Goal: Task Accomplishment & Management: Manage account settings

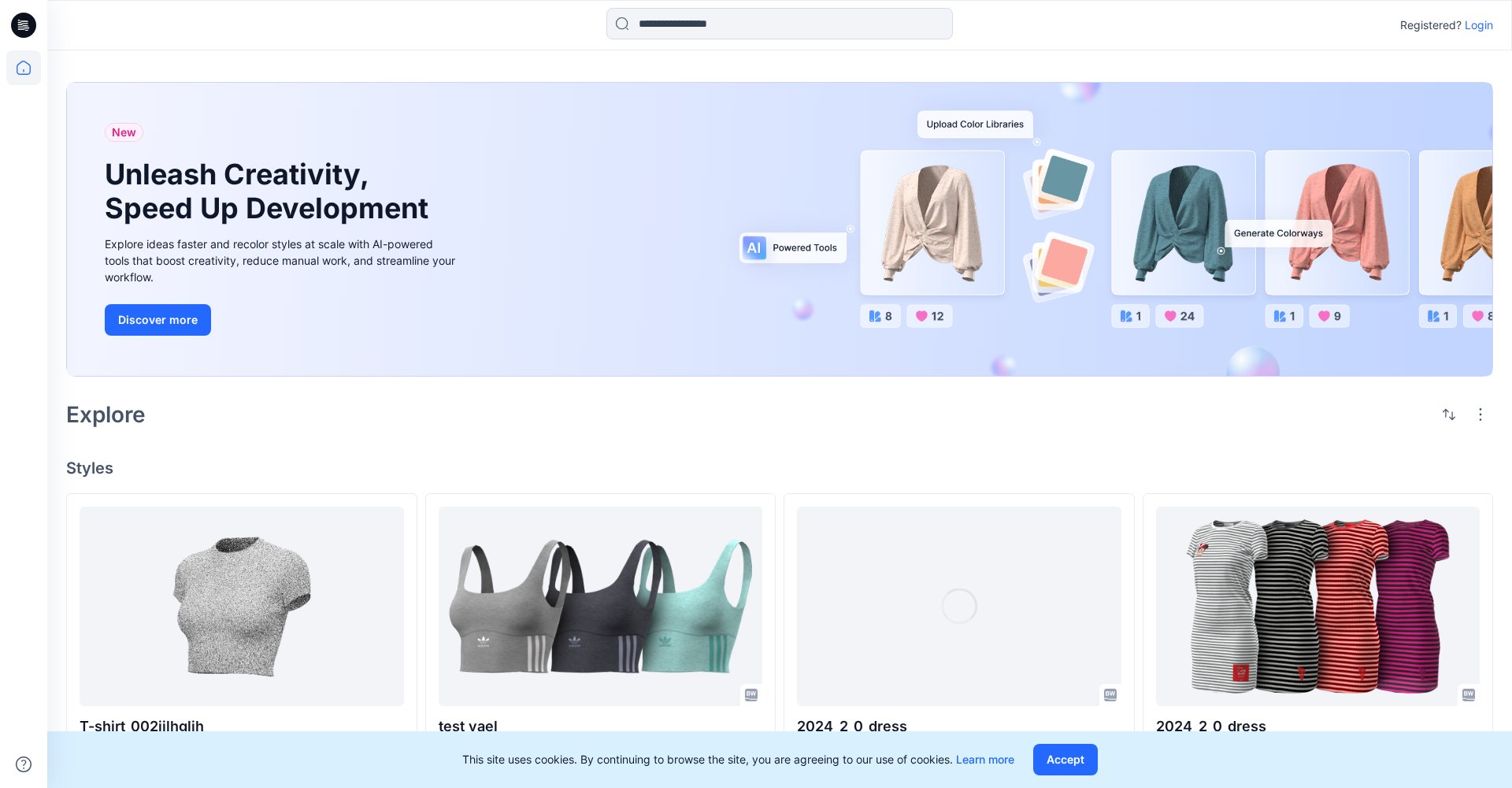
click at [1487, 25] on p "Login" at bounding box center [1479, 25] width 28 height 19
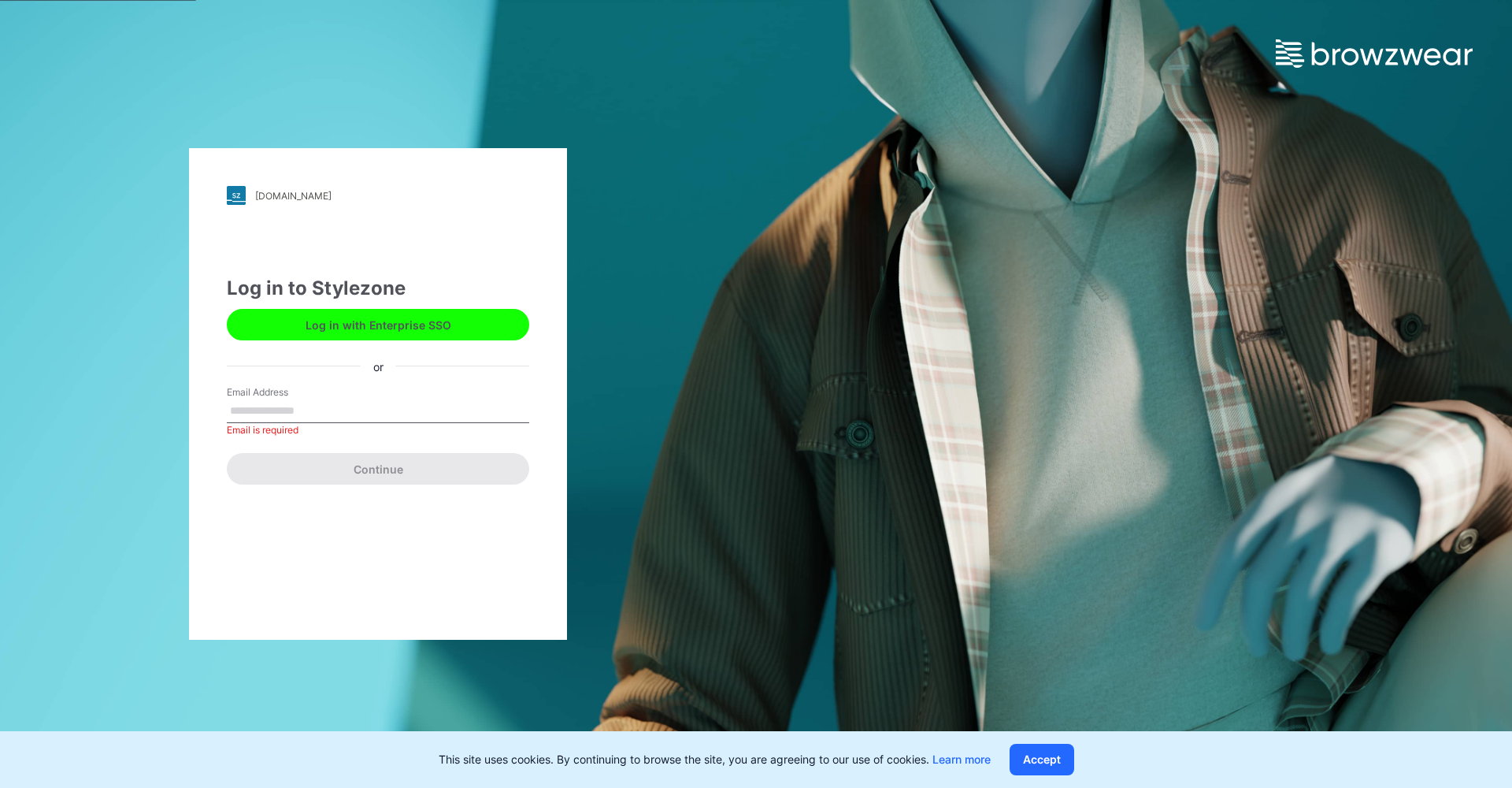
click at [299, 526] on div "[DOMAIN_NAME] Loading... Log in to Stylezone Log in with Enterprise SSO or Emai…" at bounding box center [378, 394] width 378 height 491
click at [340, 323] on button "Log in with Enterprise SSO" at bounding box center [378, 324] width 303 height 32
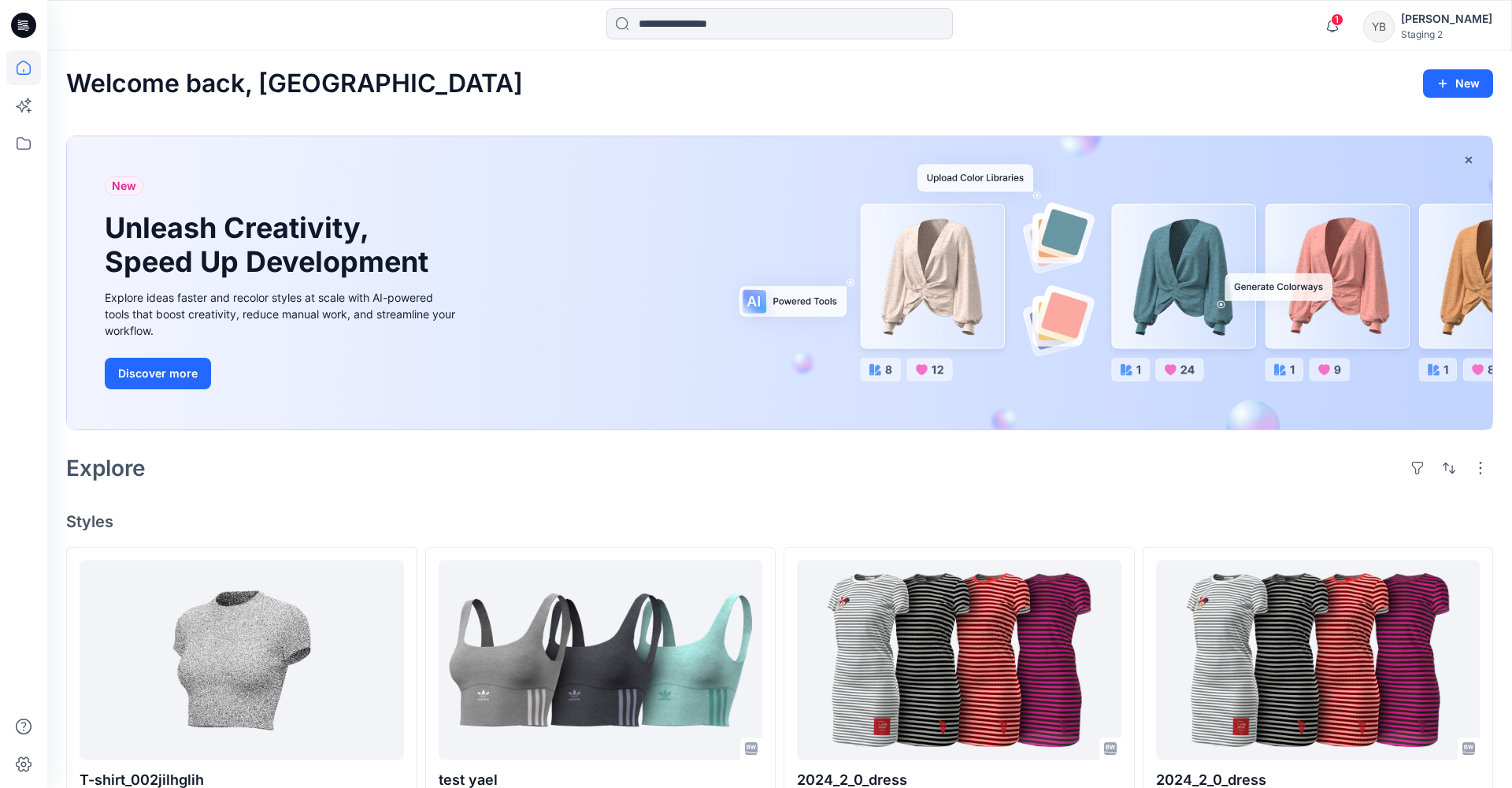
click at [1448, 16] on div "[PERSON_NAME]" at bounding box center [1447, 19] width 92 height 19
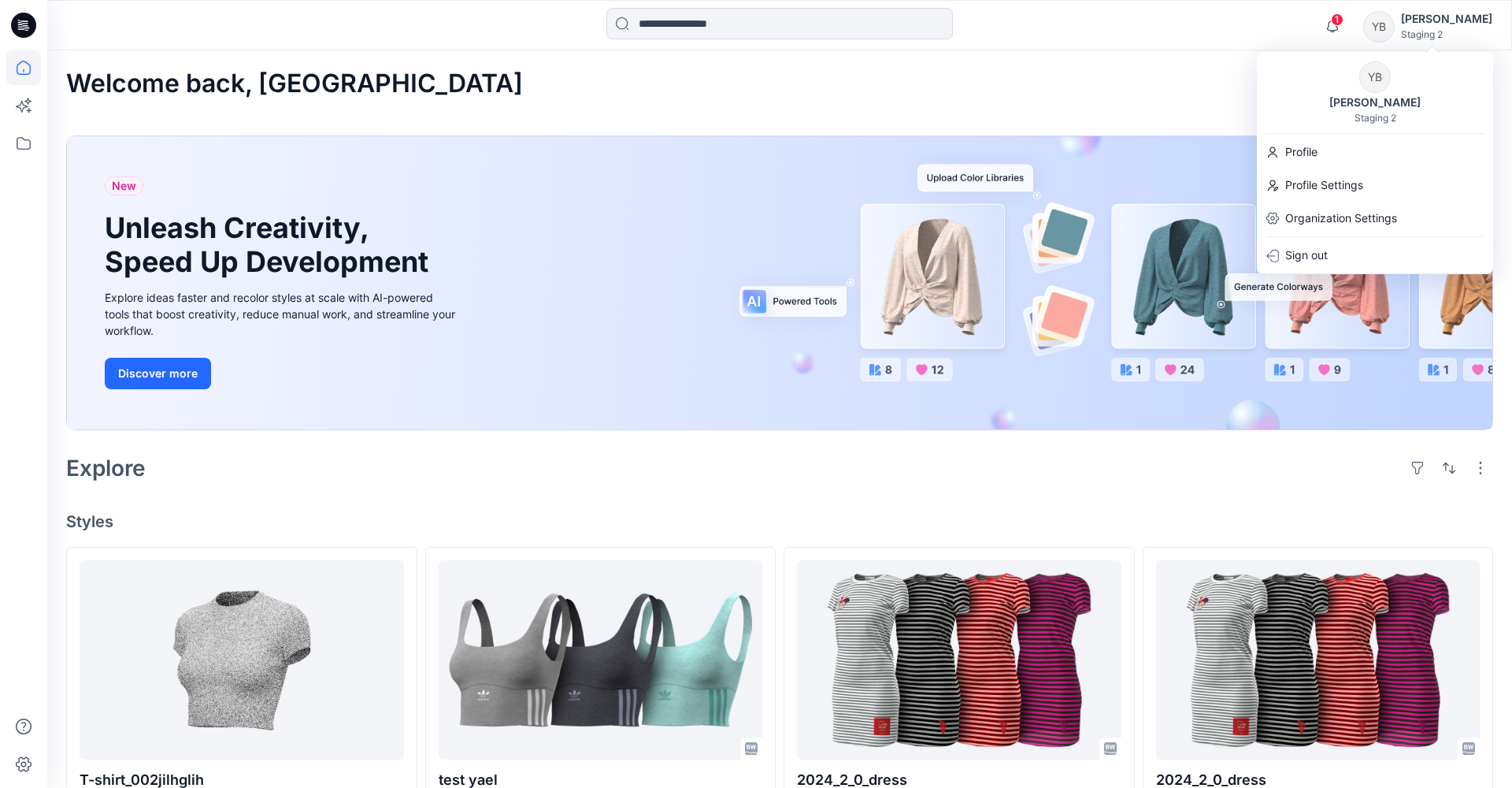
click at [1387, 214] on p "Organization Settings" at bounding box center [1341, 219] width 111 height 19
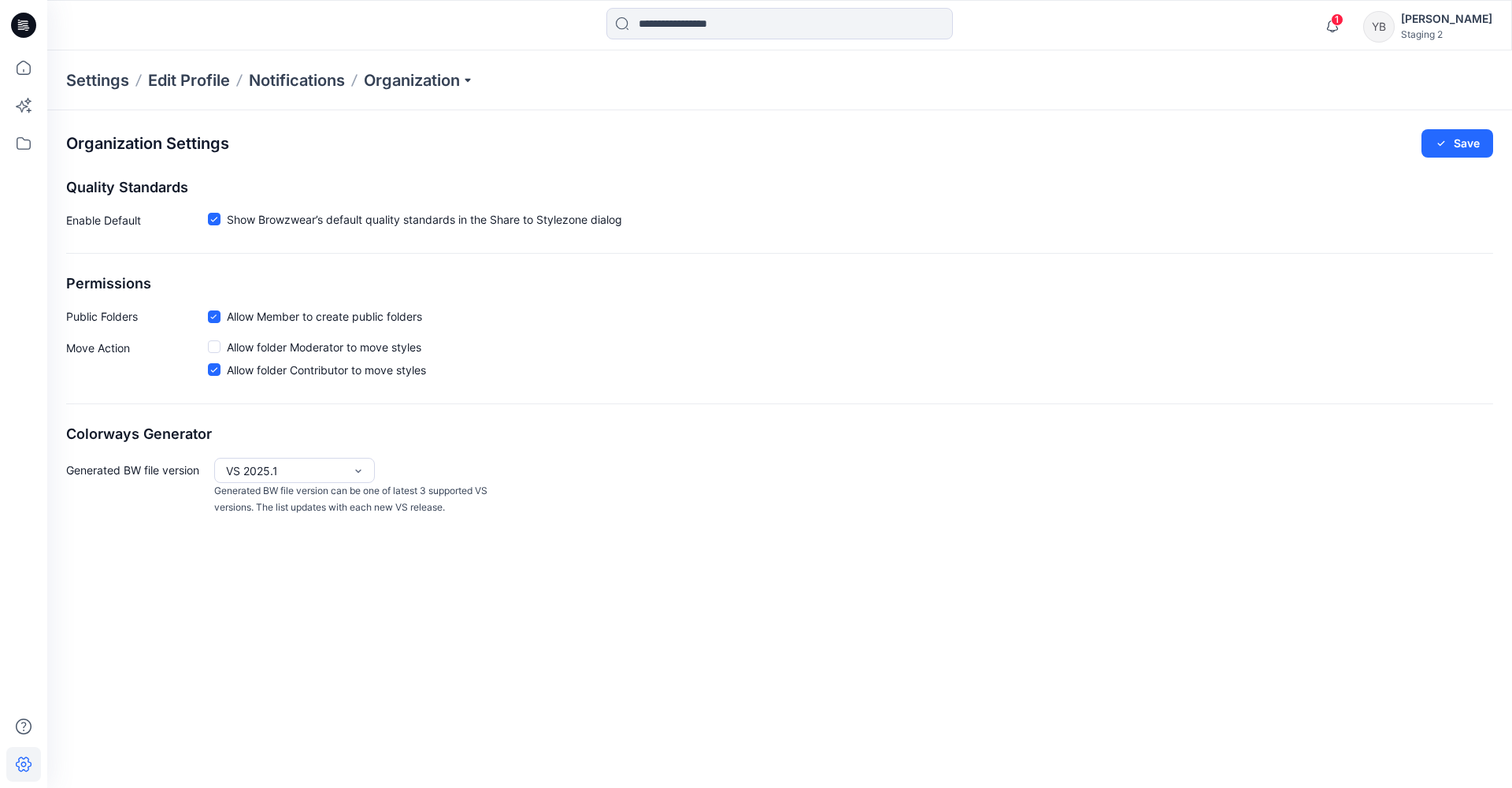
click at [444, 80] on div "Organization" at bounding box center [419, 81] width 111 height 22
click at [393, 122] on div "Invite/Edit Users" at bounding box center [421, 119] width 230 height 32
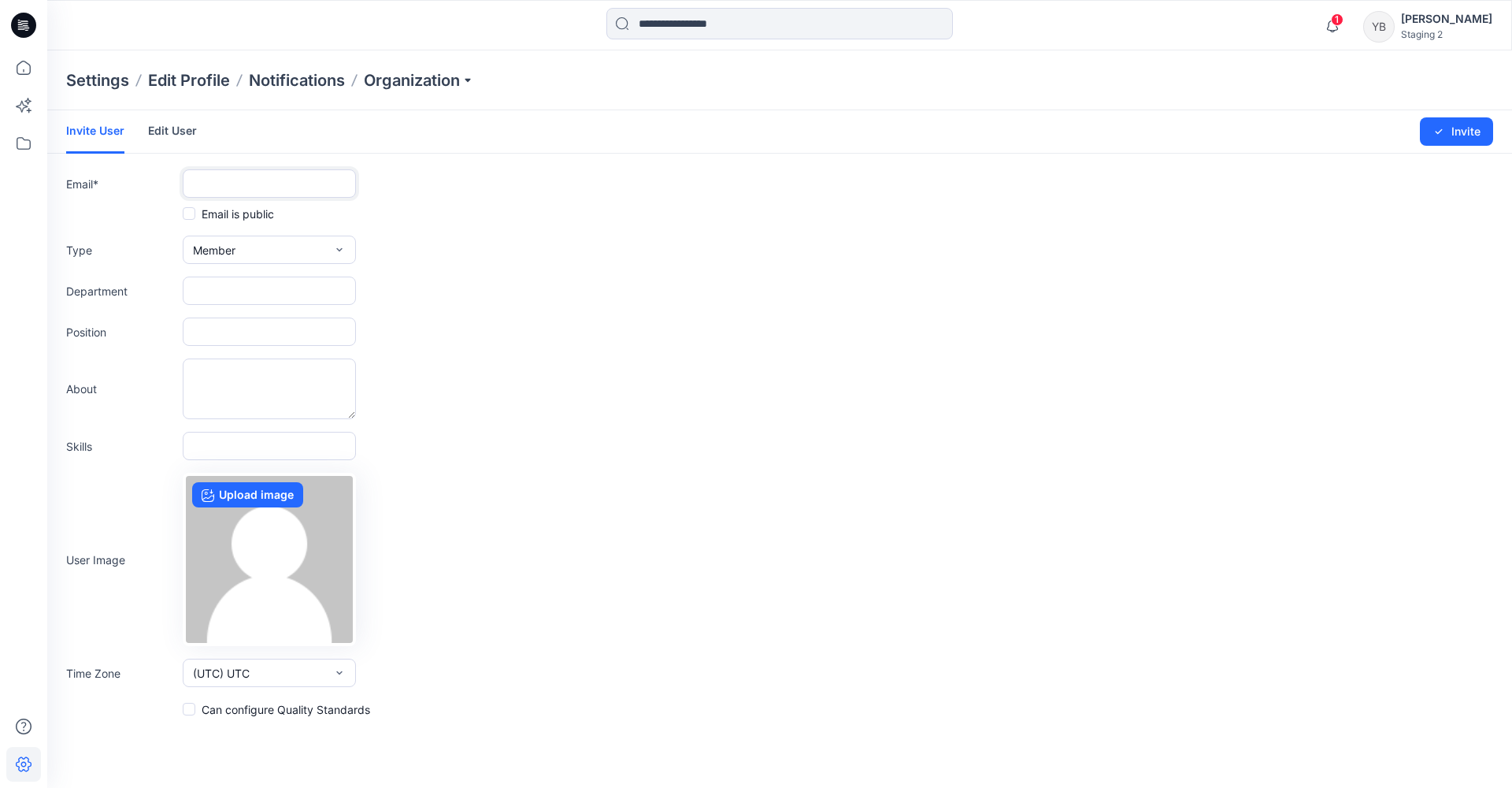
click at [251, 183] on input "text" at bounding box center [269, 183] width 173 height 28
paste input "**********"
type input "**********"
click at [307, 250] on button "Member" at bounding box center [269, 250] width 173 height 28
click at [275, 319] on div "button" at bounding box center [285, 317] width 93 height 19
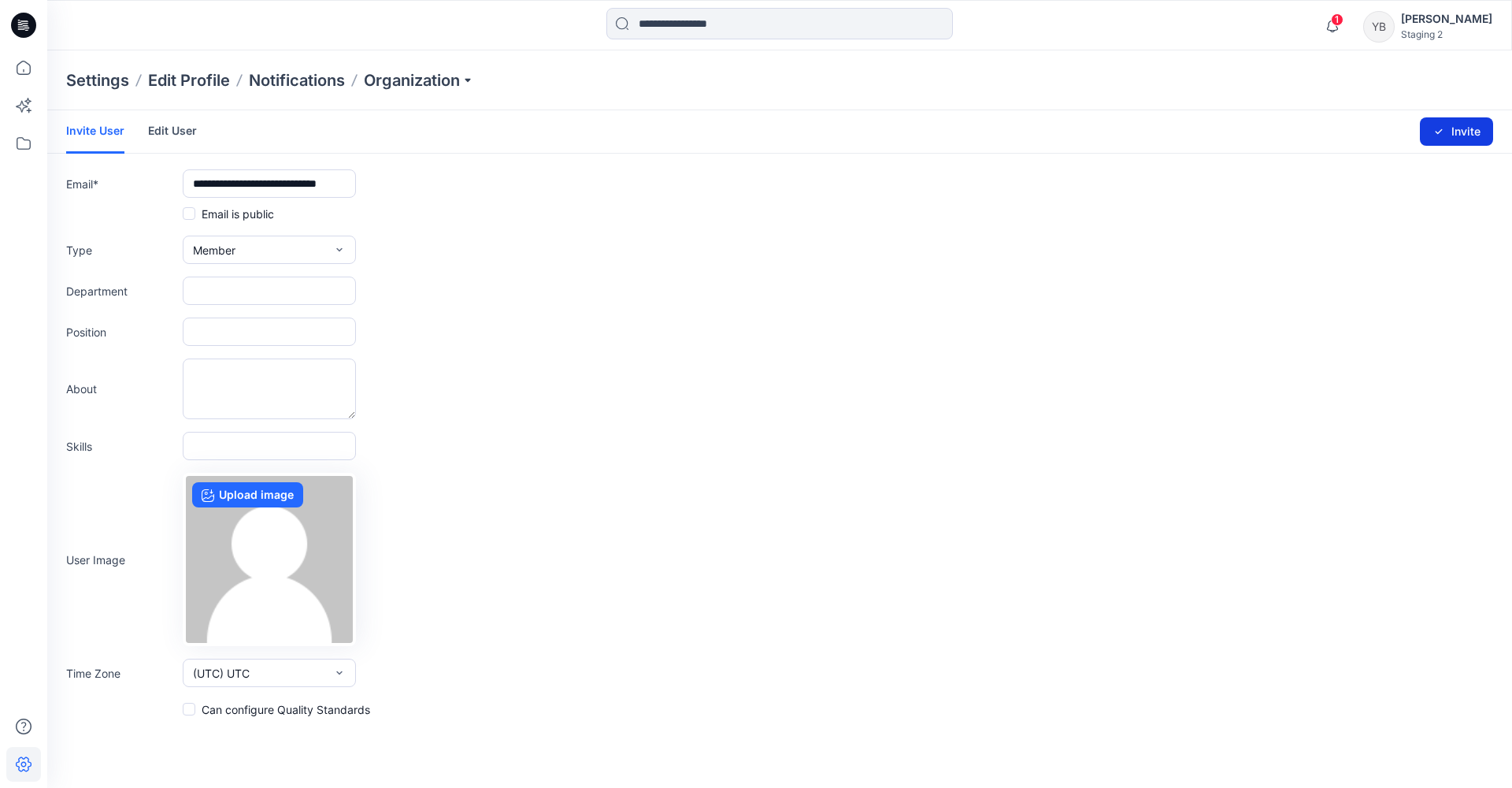
click at [1464, 126] on button "Invite" at bounding box center [1456, 131] width 73 height 28
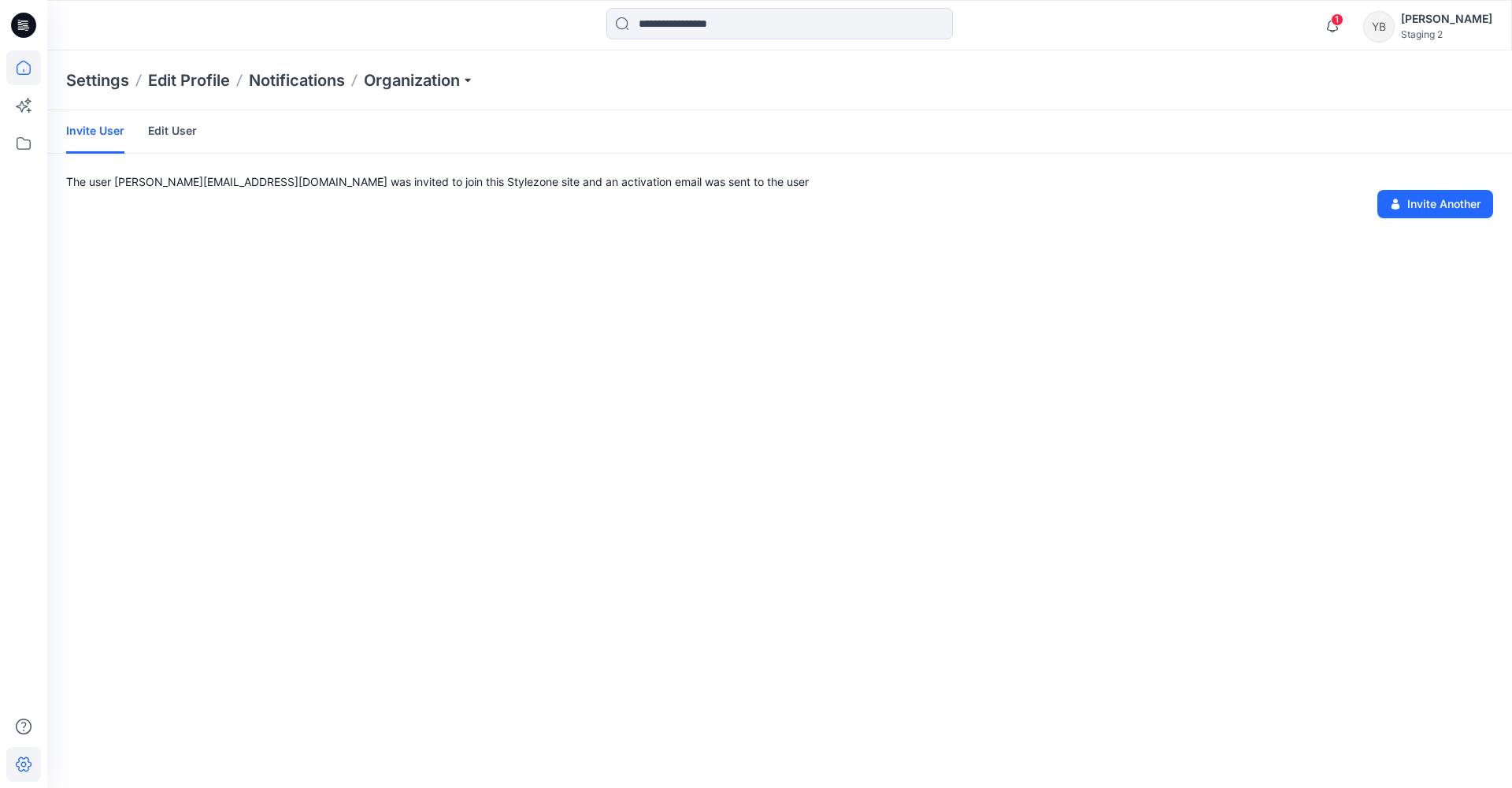
click at [21, 69] on icon at bounding box center [23, 68] width 34 height 34
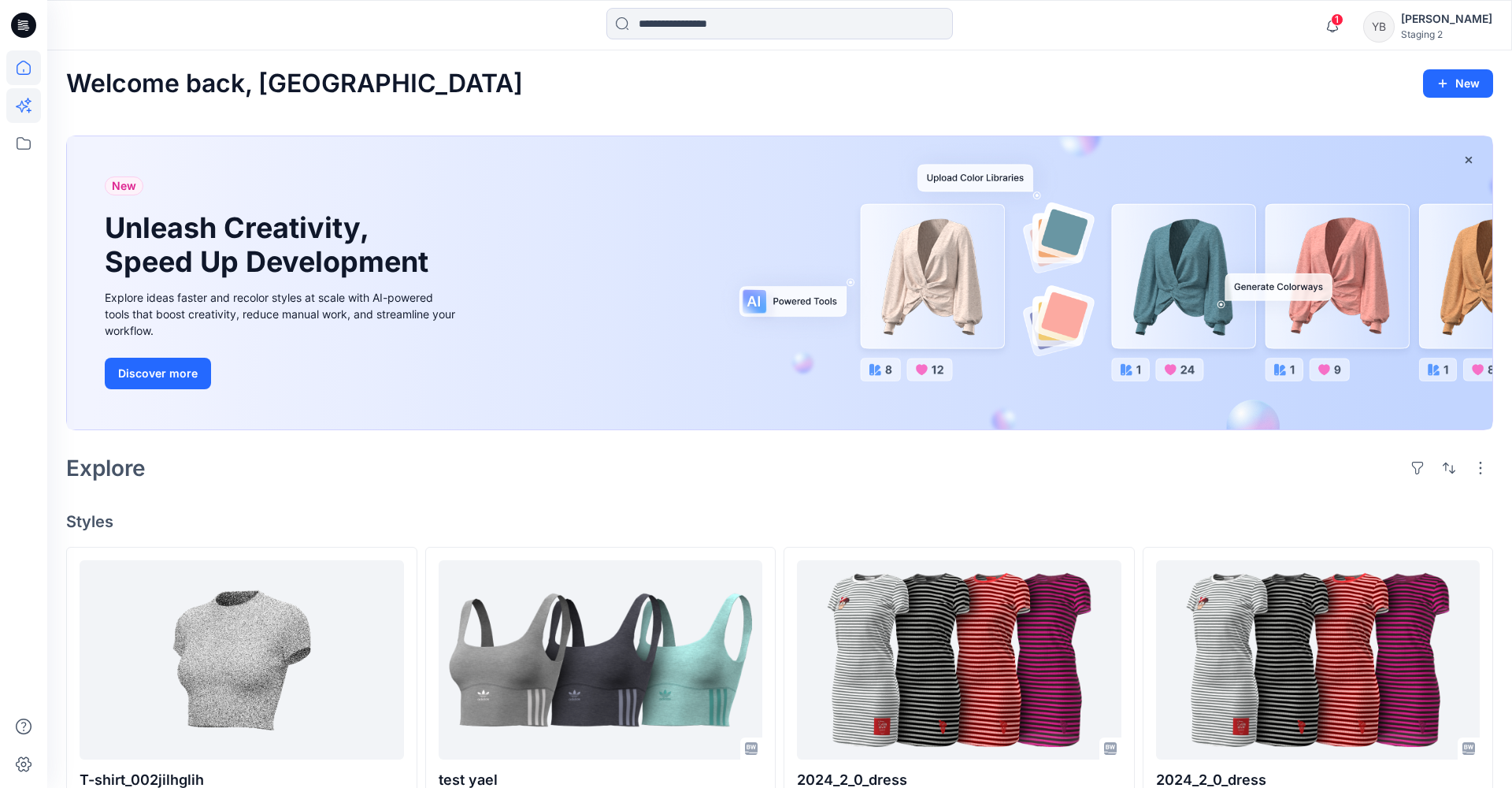
click at [22, 111] on icon at bounding box center [21, 107] width 12 height 12
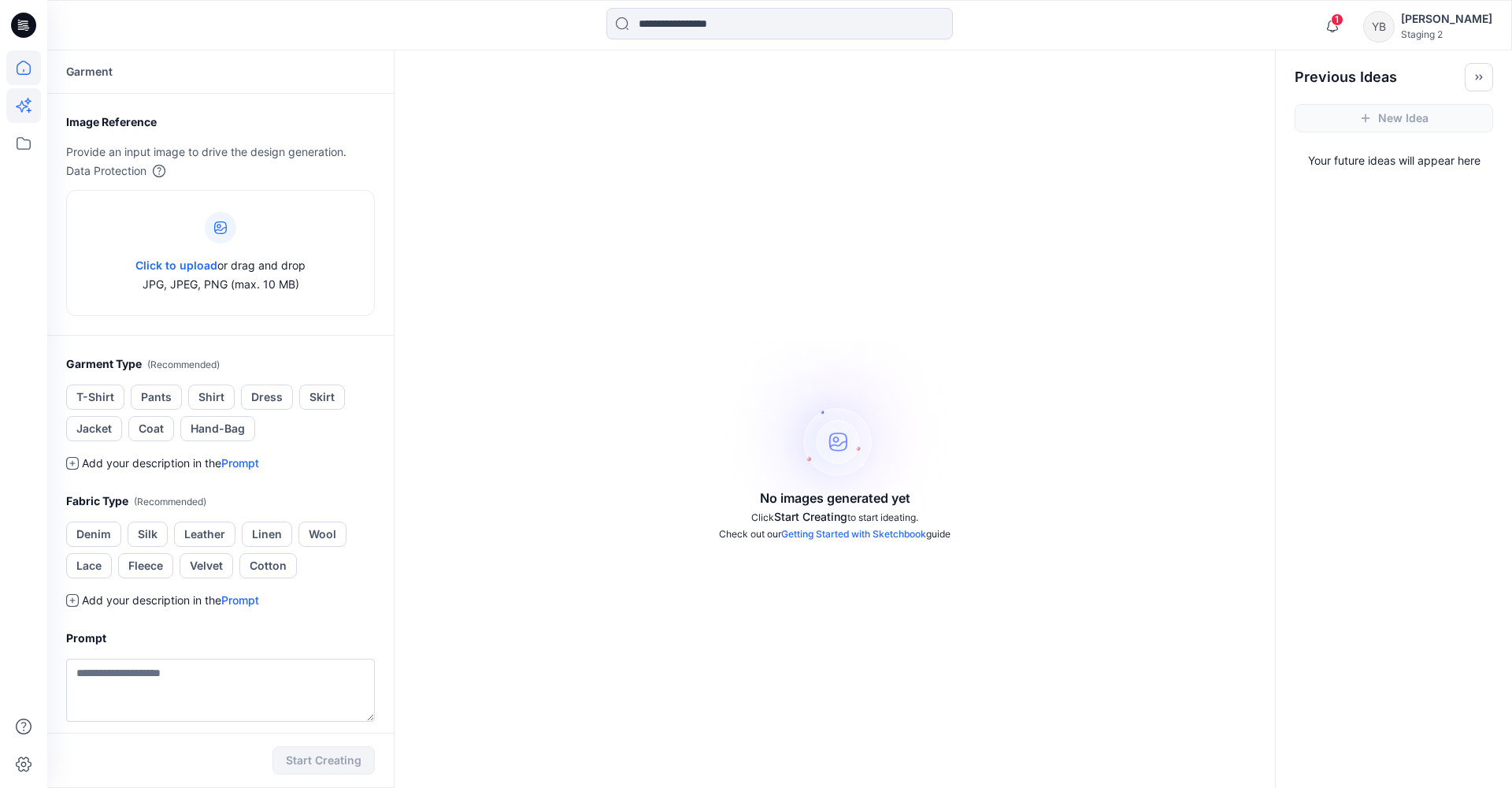
click at [22, 73] on icon at bounding box center [23, 68] width 34 height 34
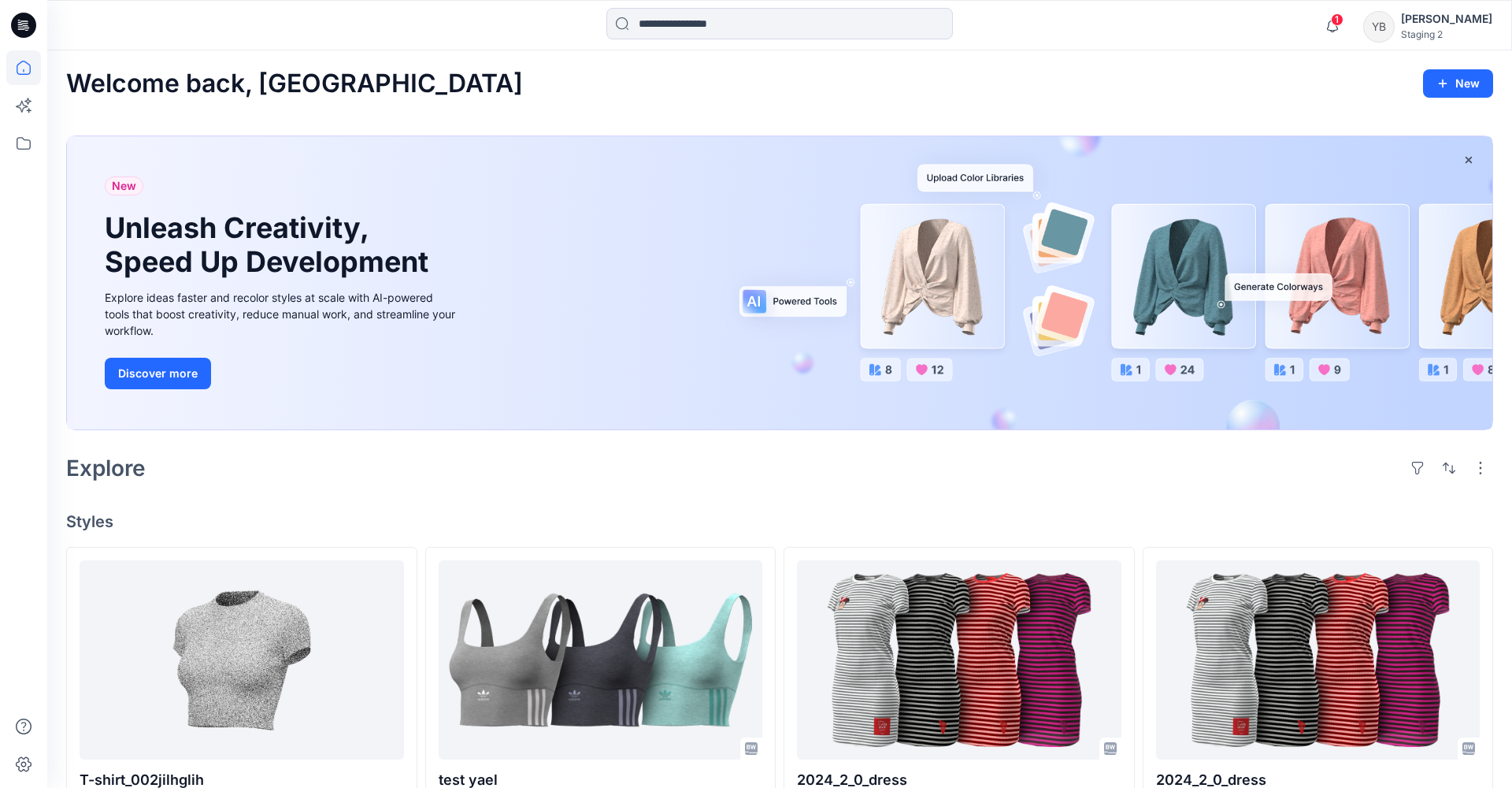
click at [1467, 160] on icon at bounding box center [1468, 159] width 13 height 13
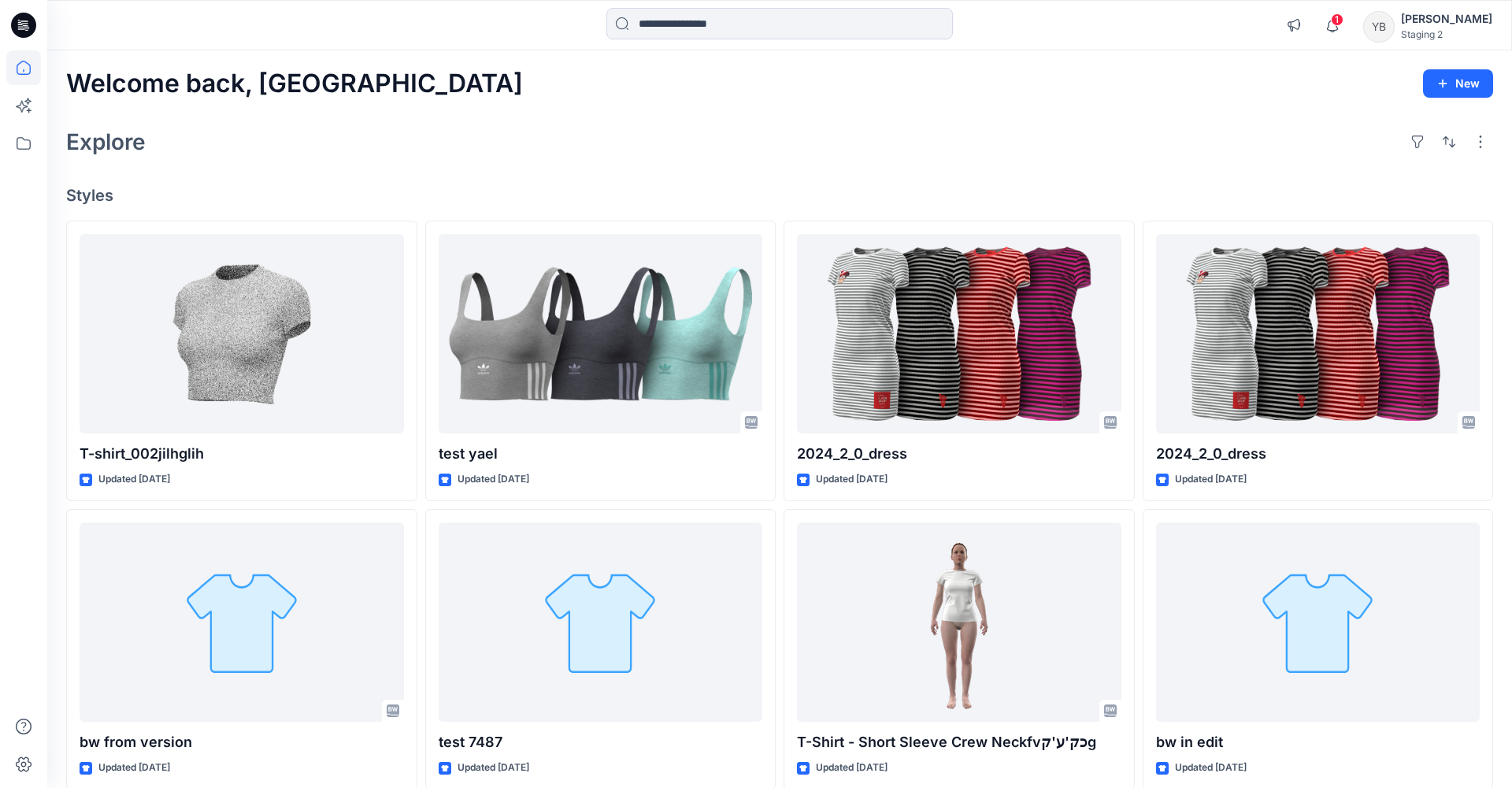
click at [1345, 26] on icon at bounding box center [1332, 26] width 32 height 32
